Goal: Task Accomplishment & Management: Manage account settings

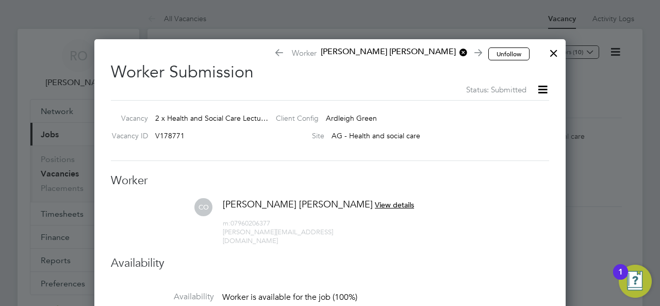
click at [556, 54] on div at bounding box center [554, 50] width 19 height 19
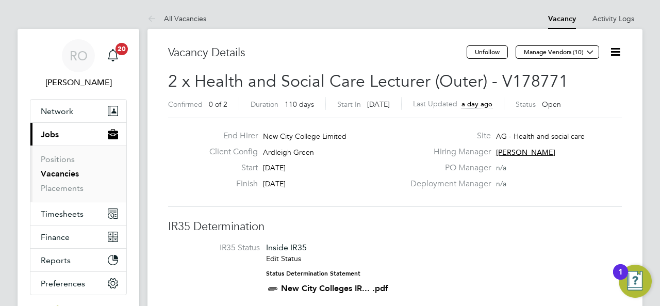
click at [68, 174] on link "Vacancies" at bounding box center [60, 174] width 38 height 10
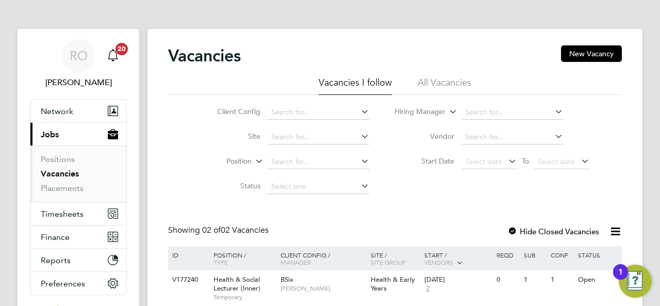
click at [656, 252] on div "RO Roslyn O'Garro Notifications 20 Applications: Network Sites Workers Current …" at bounding box center [330, 194] width 660 height 389
click at [656, 264] on div "RO Roslyn O'Garro Notifications 20 Applications: Network Sites Workers Current …" at bounding box center [330, 194] width 660 height 389
click at [659, 262] on div "RO Roslyn O'Garro Notifications 20 Applications: Network Sites Workers Current …" at bounding box center [330, 194] width 660 height 389
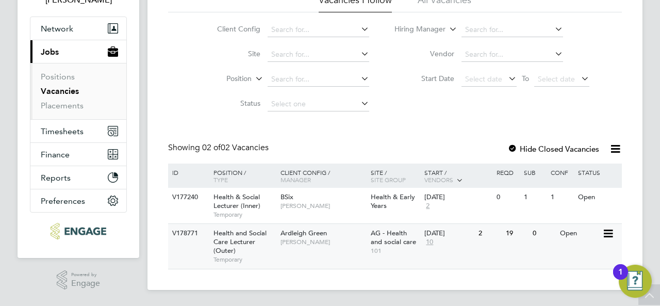
click at [307, 236] on span "Ardleigh Green" at bounding box center [304, 233] width 46 height 9
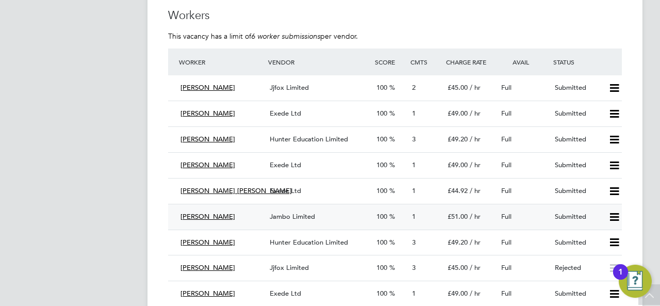
click at [613, 216] on icon at bounding box center [614, 217] width 13 height 8
click at [597, 253] on li "Reject" at bounding box center [601, 254] width 36 height 14
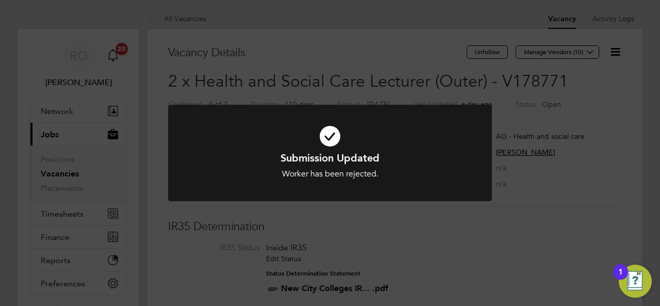
click at [413, 15] on div "Submission Updated Worker has been rejected. Cancel Okay" at bounding box center [330, 153] width 660 height 306
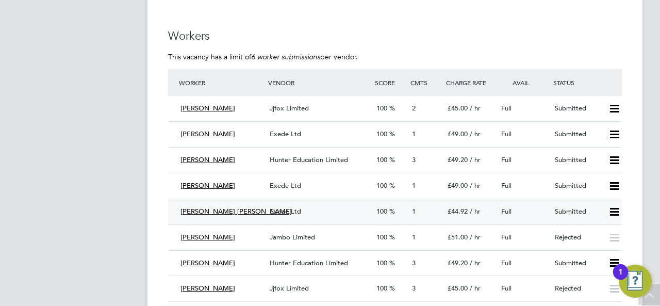
click at [301, 209] on div "Exede Ltd" at bounding box center [319, 211] width 107 height 17
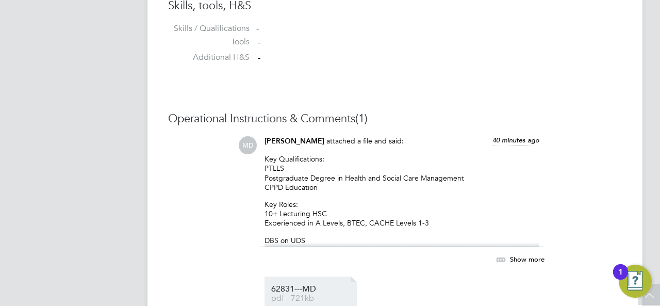
click at [295, 288] on span "62831---MD" at bounding box center [312, 289] width 83 height 8
